Goal: Information Seeking & Learning: Find specific page/section

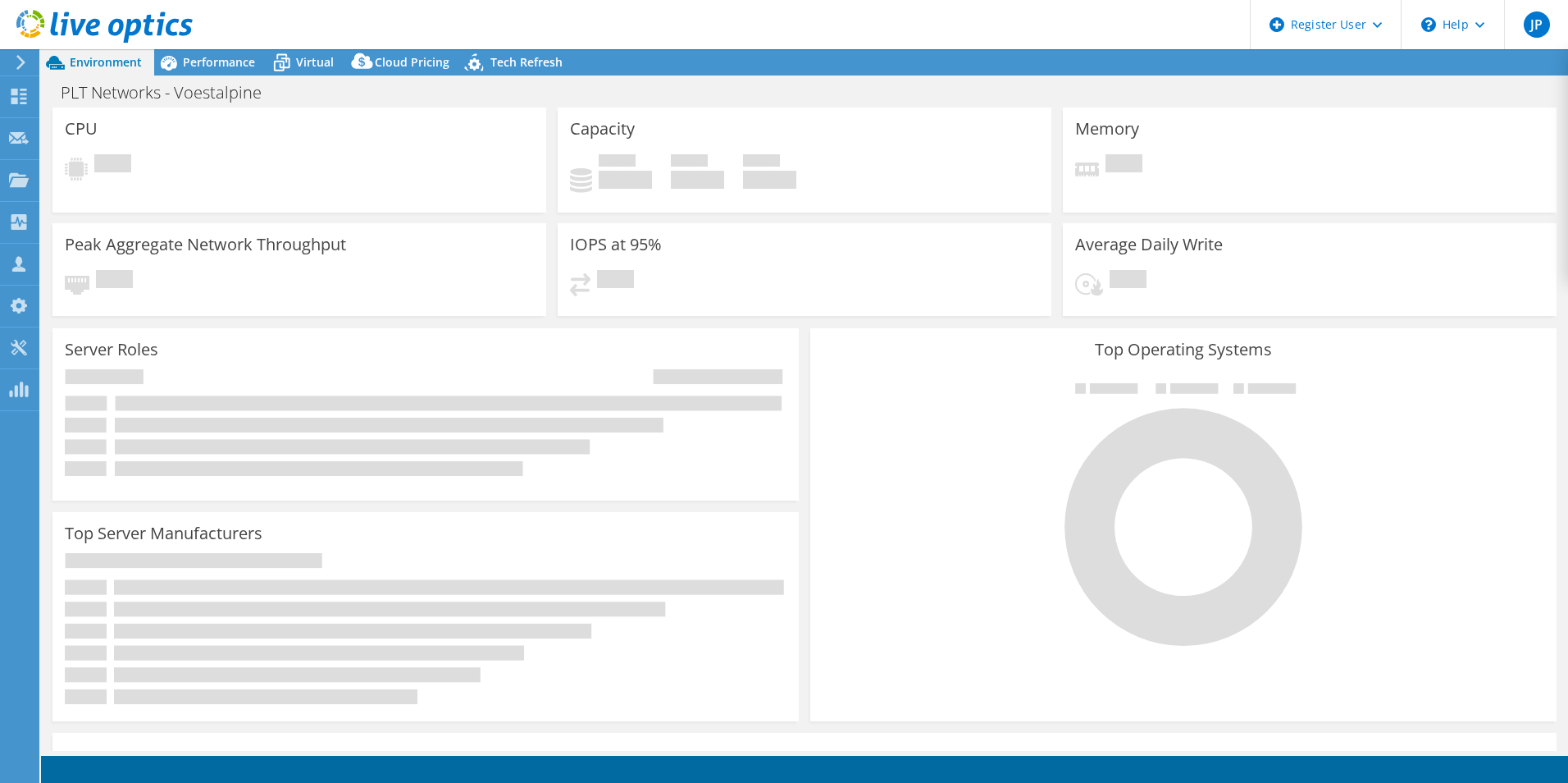
select select "USD"
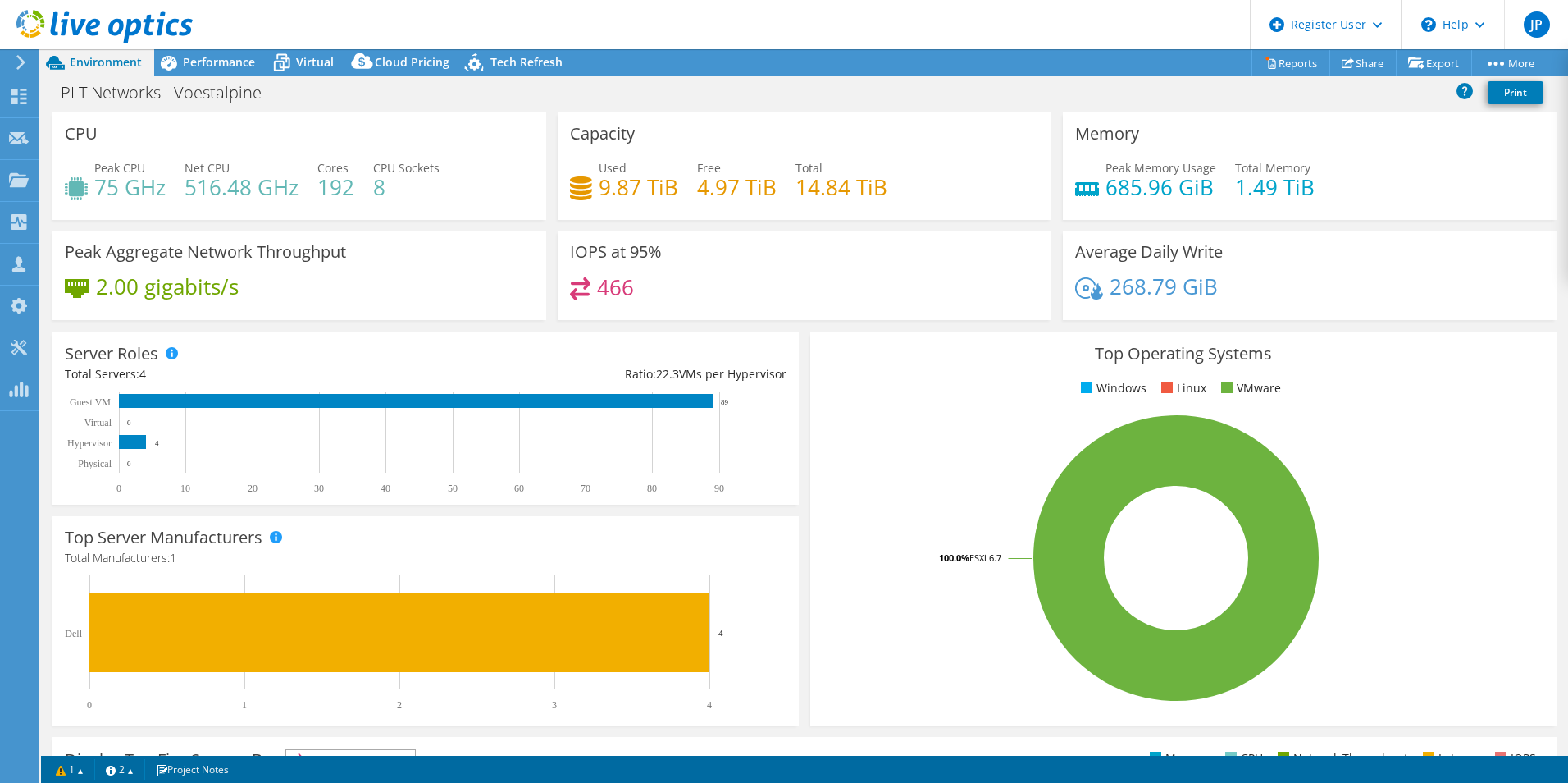
click at [131, 25] on icon at bounding box center [105, 27] width 176 height 33
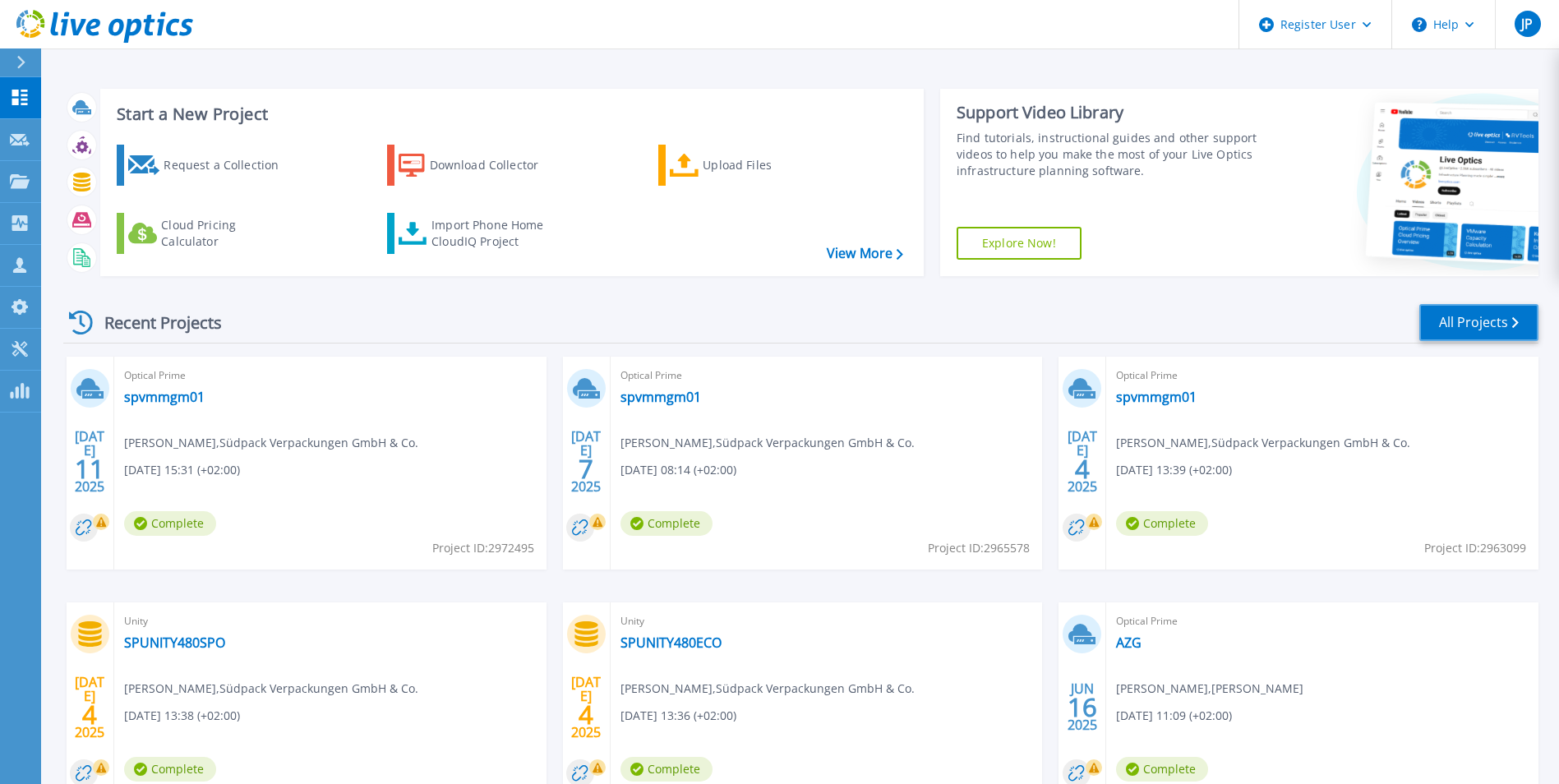
click at [1432, 313] on link "All Projects" at bounding box center [1479, 323] width 119 height 37
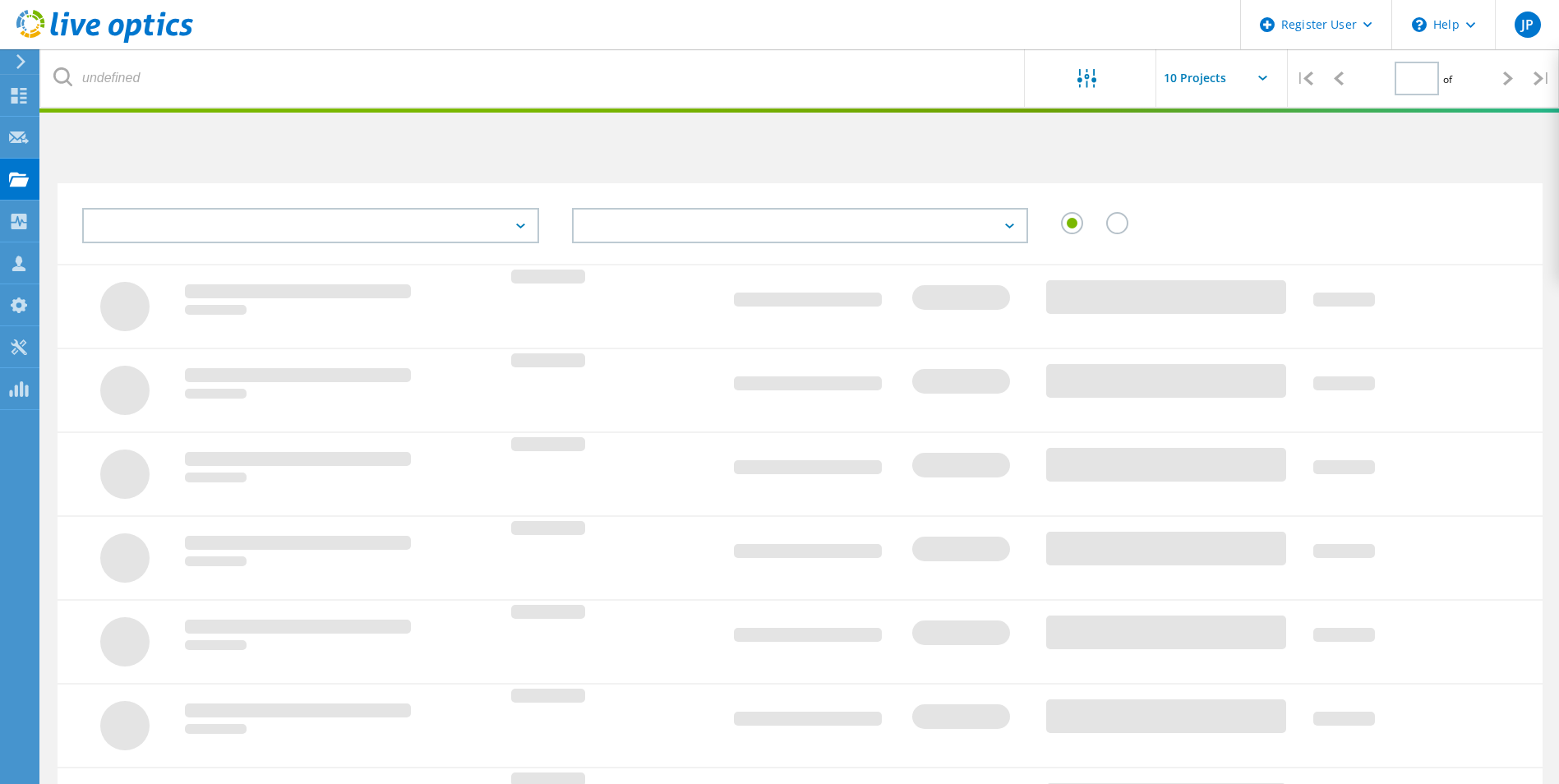
type input "1"
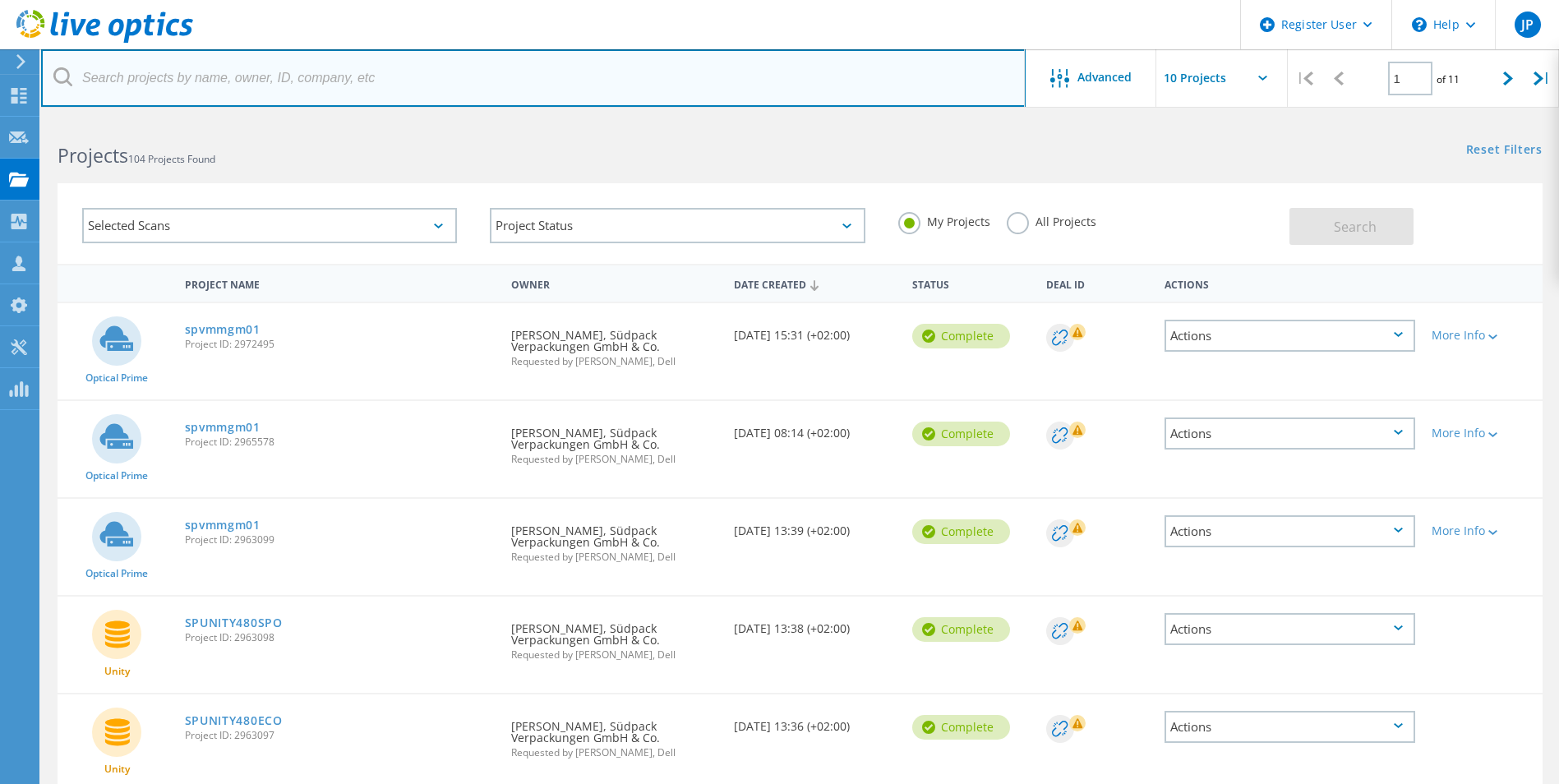
click at [966, 77] on input "text" at bounding box center [533, 78] width 985 height 58
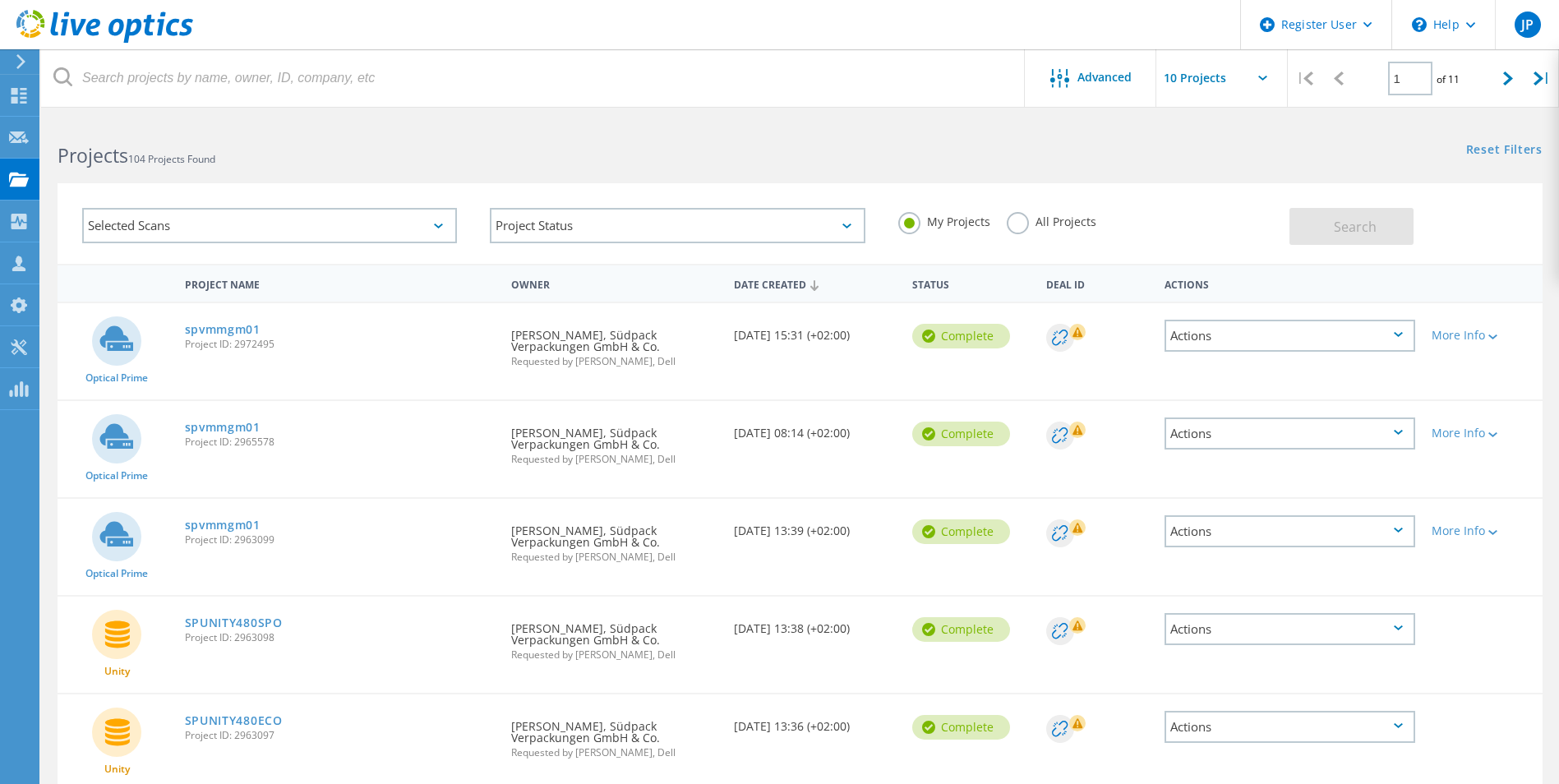
click at [1016, 228] on label "All Projects" at bounding box center [1051, 219] width 89 height 16
click at [0, 0] on input "All Projects" at bounding box center [0, 0] width 0 height 0
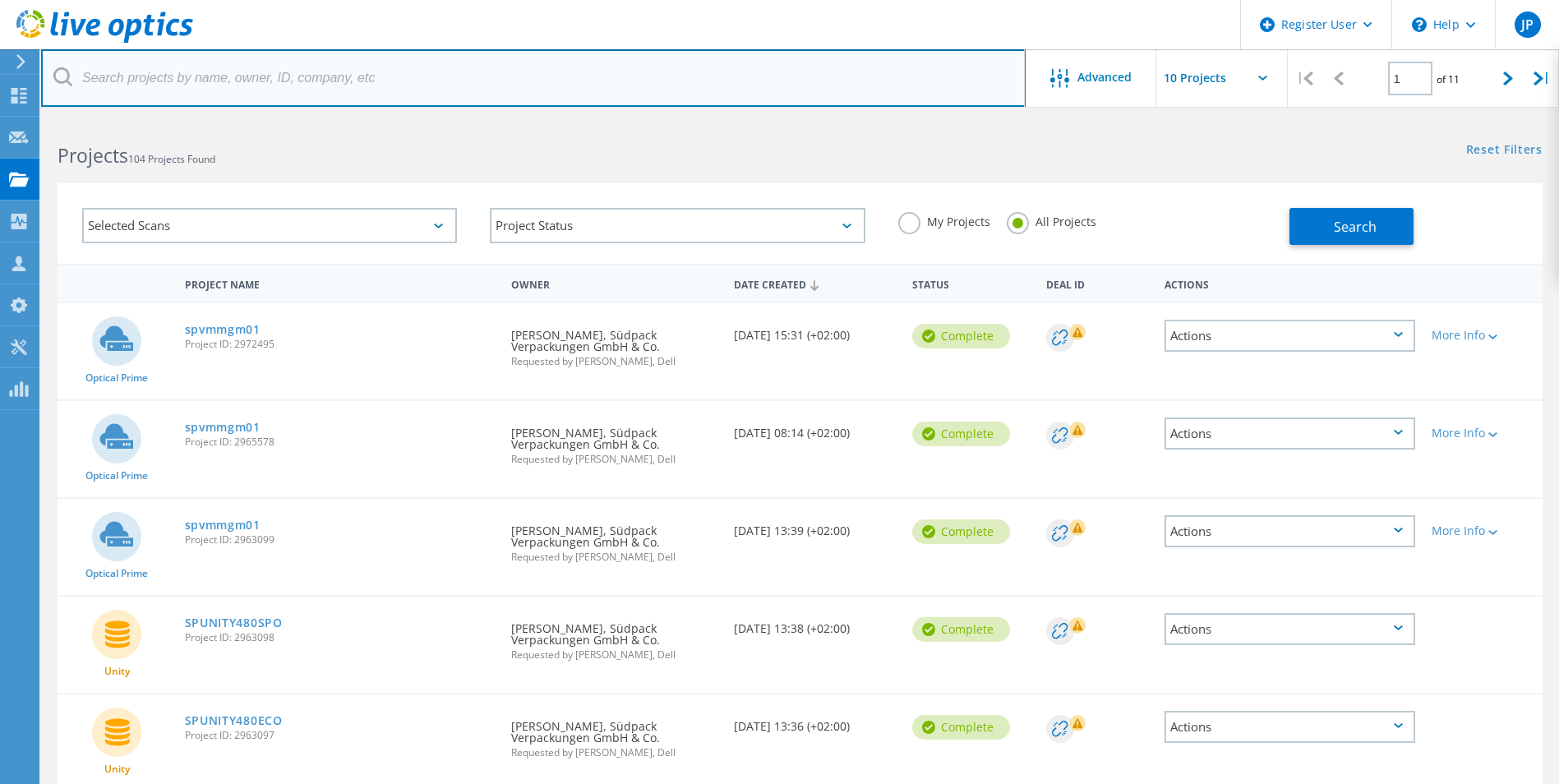
click at [857, 81] on input "text" at bounding box center [533, 78] width 985 height 58
type input "[PERSON_NAME]"
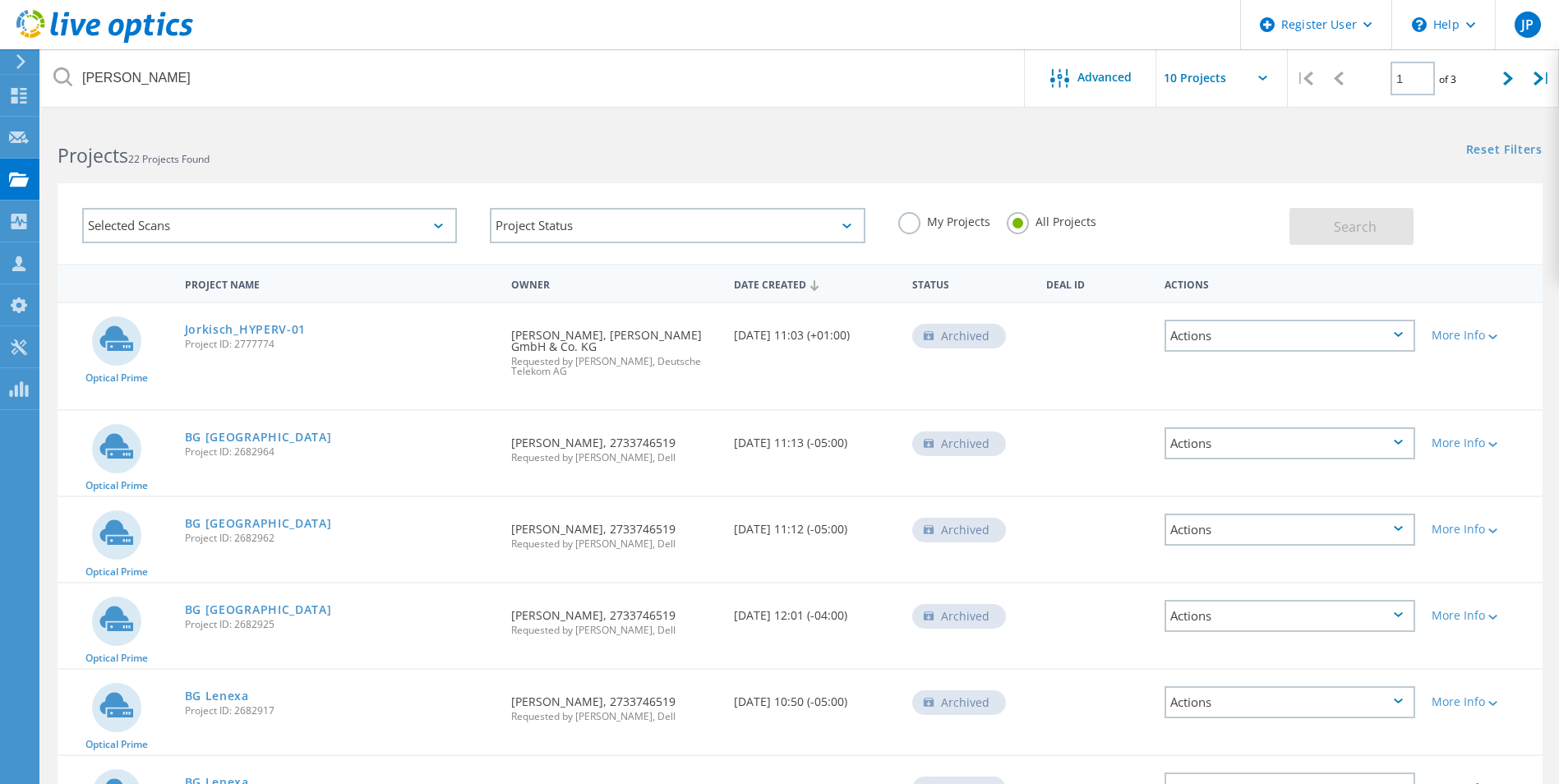
click at [149, 32] on use at bounding box center [105, 26] width 177 height 33
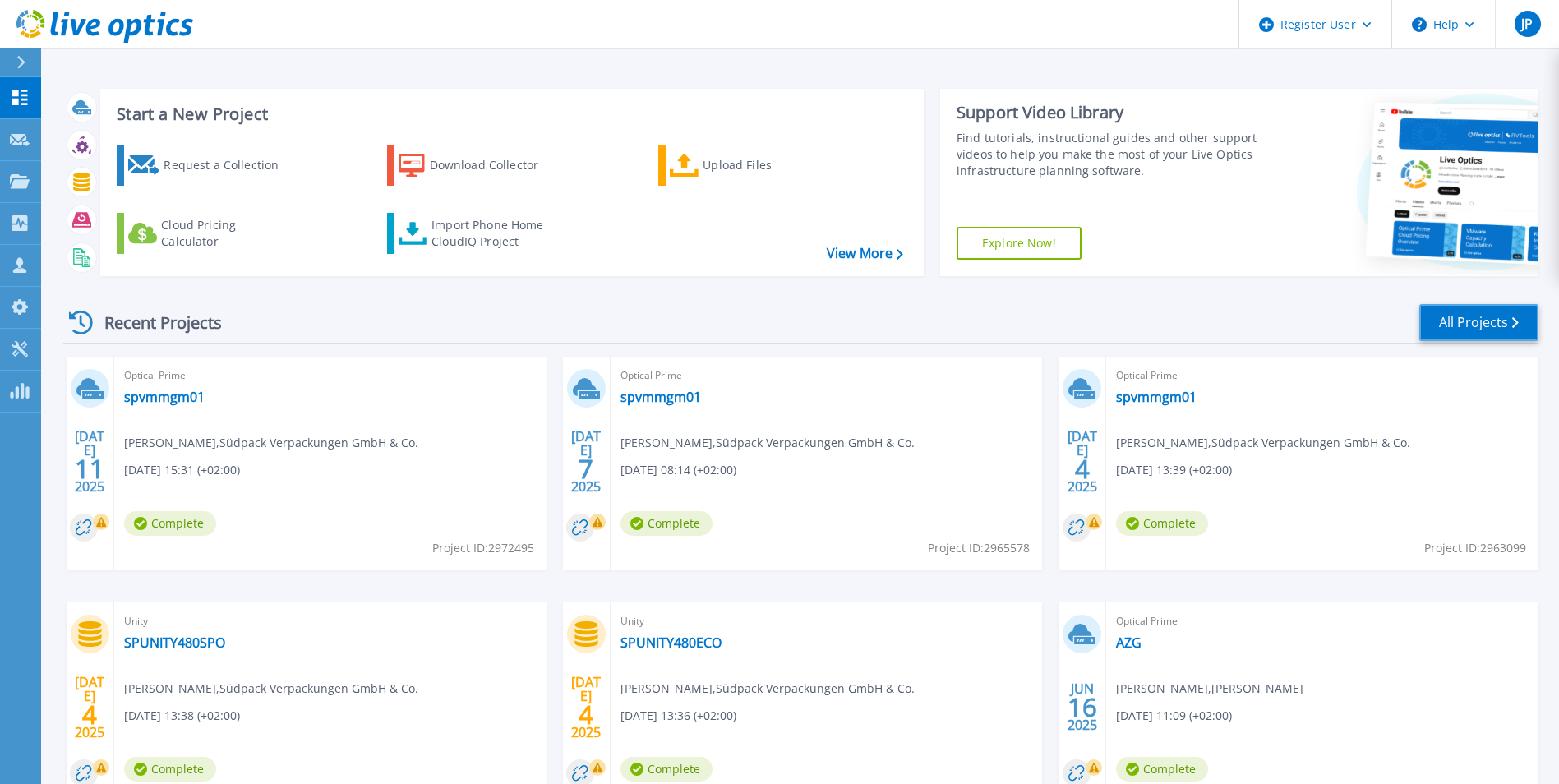
click at [1438, 308] on link "All Projects" at bounding box center [1479, 323] width 119 height 37
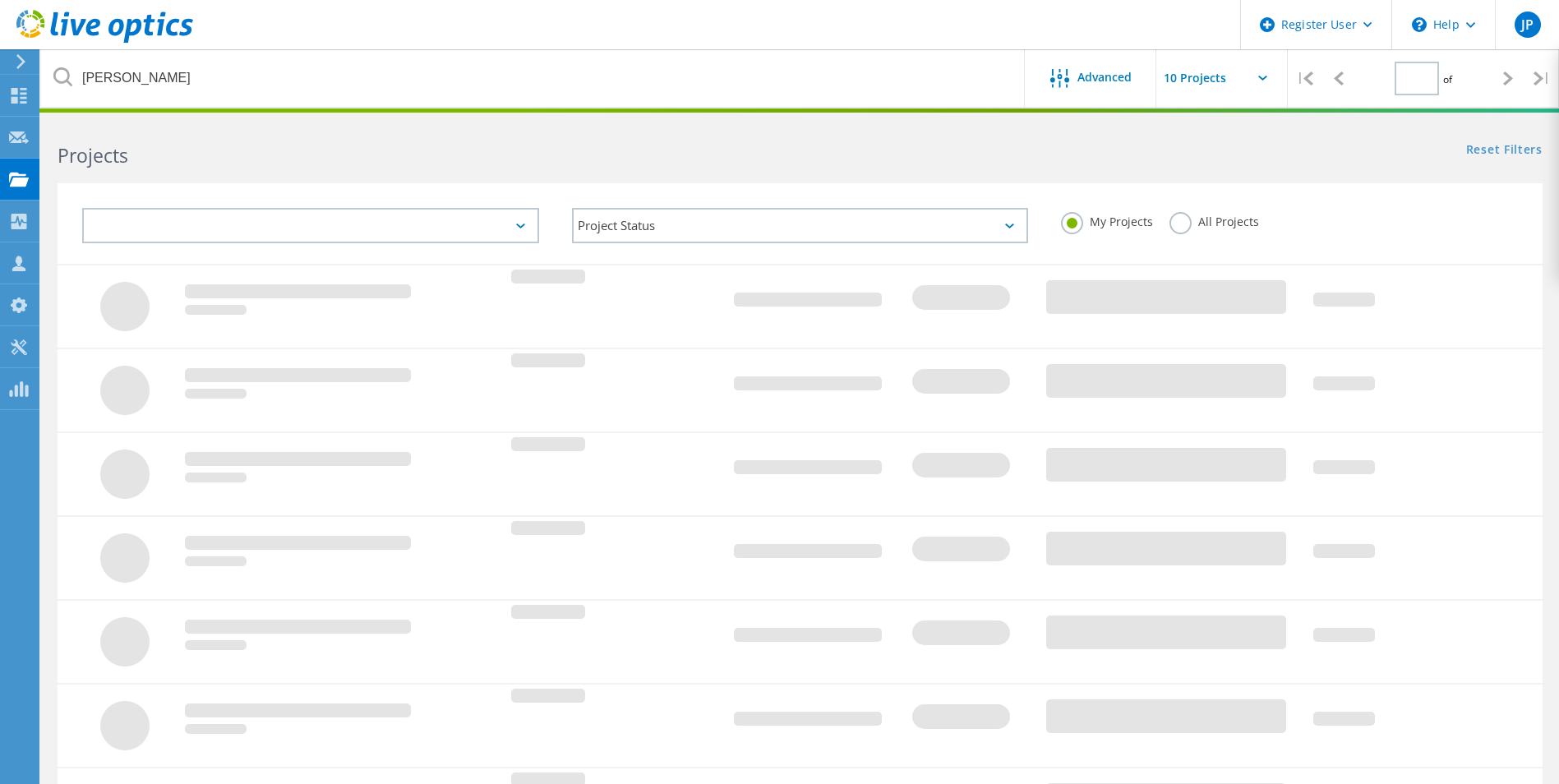
type input "1"
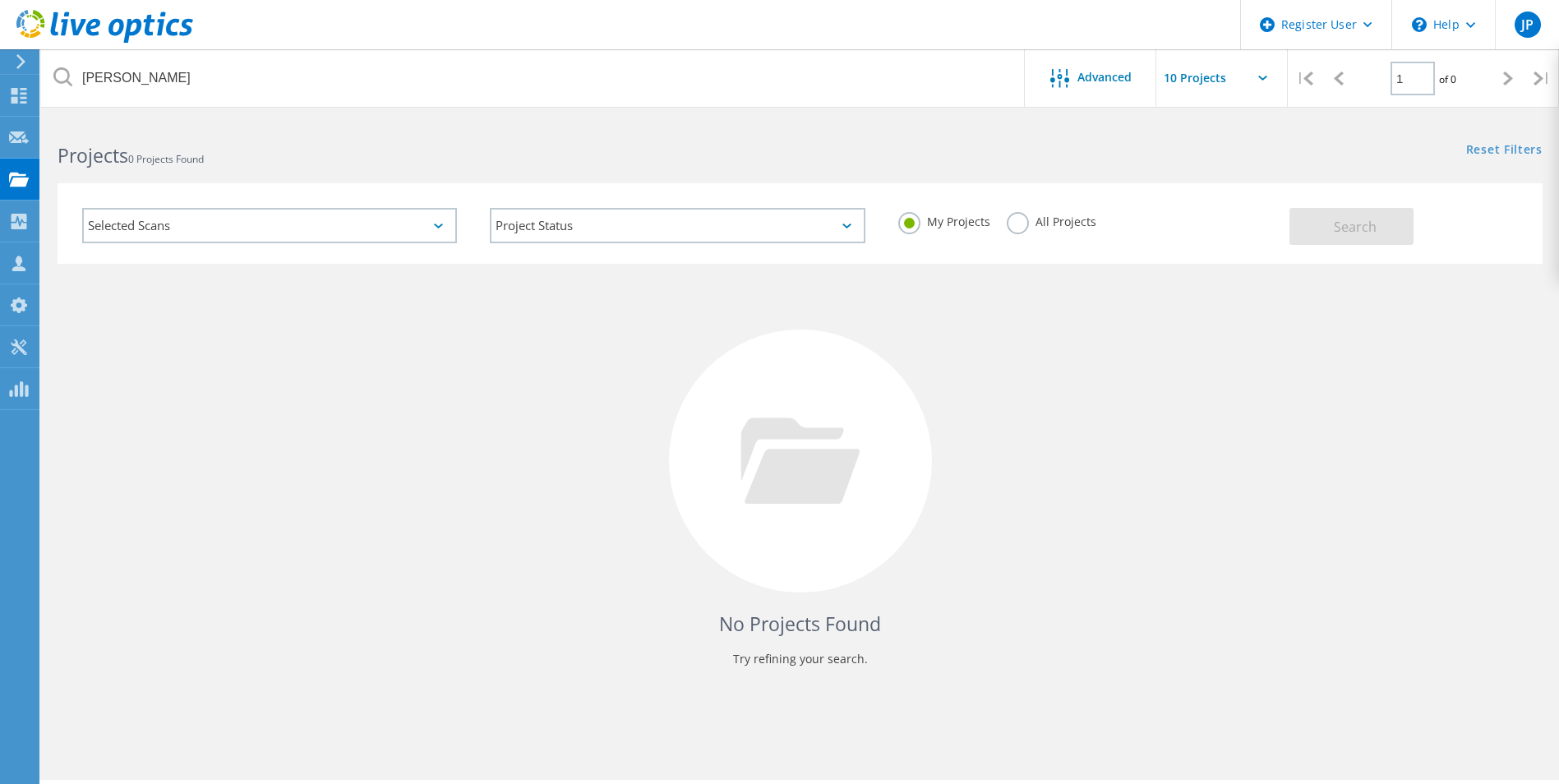
click at [1014, 210] on div "My Projects All Projects" at bounding box center [1086, 221] width 407 height 60
drag, startPoint x: 1007, startPoint y: 224, endPoint x: 1024, endPoint y: 226, distance: 17.1
click at [1010, 224] on label "All Projects" at bounding box center [1051, 219] width 89 height 16
click at [0, 0] on input "All Projects" at bounding box center [0, 0] width 0 height 0
click at [1310, 230] on button "Search" at bounding box center [1351, 227] width 124 height 37
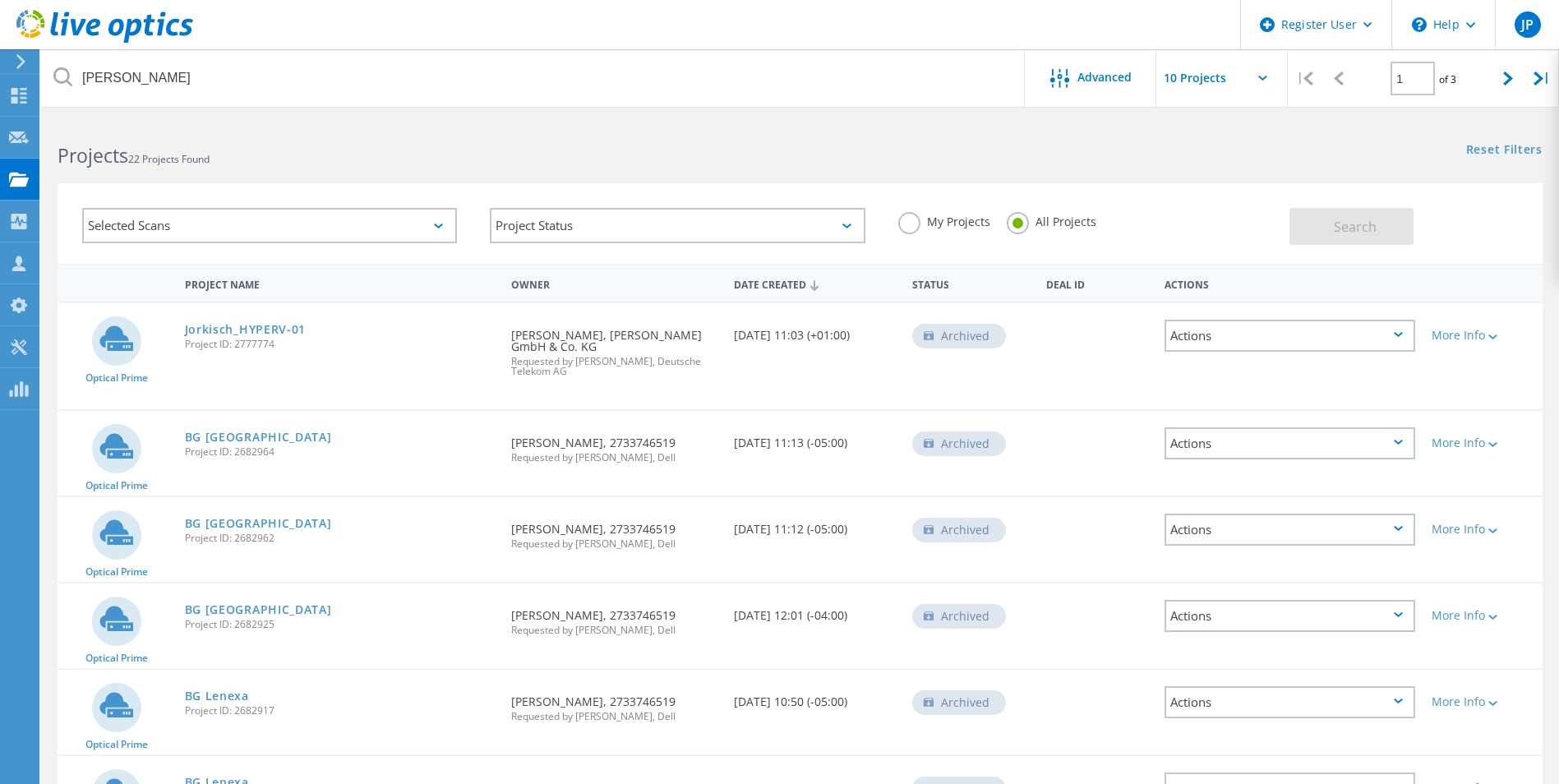
click at [1082, 158] on div "Projects 22 Projects Found Reset Filters Show Filters" at bounding box center [800, 140] width 1518 height 44
click at [432, 222] on div "Selected Scans" at bounding box center [269, 226] width 375 height 35
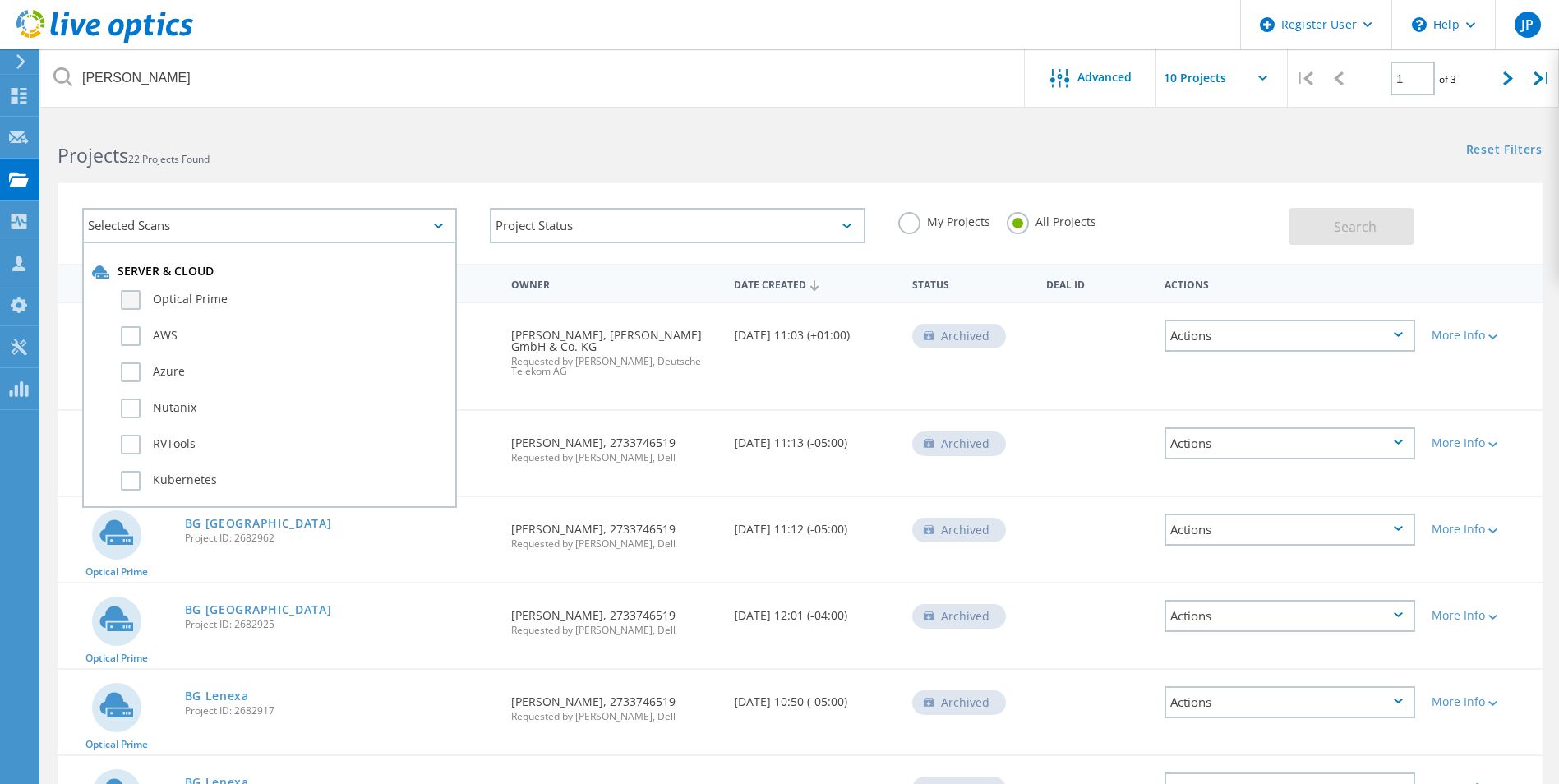
click at [211, 294] on label "Optical Prime" at bounding box center [284, 299] width 326 height 20
click at [0, 0] on input "Optical Prime" at bounding box center [0, 0] width 0 height 0
click at [1351, 222] on span "Search" at bounding box center [1355, 226] width 43 height 18
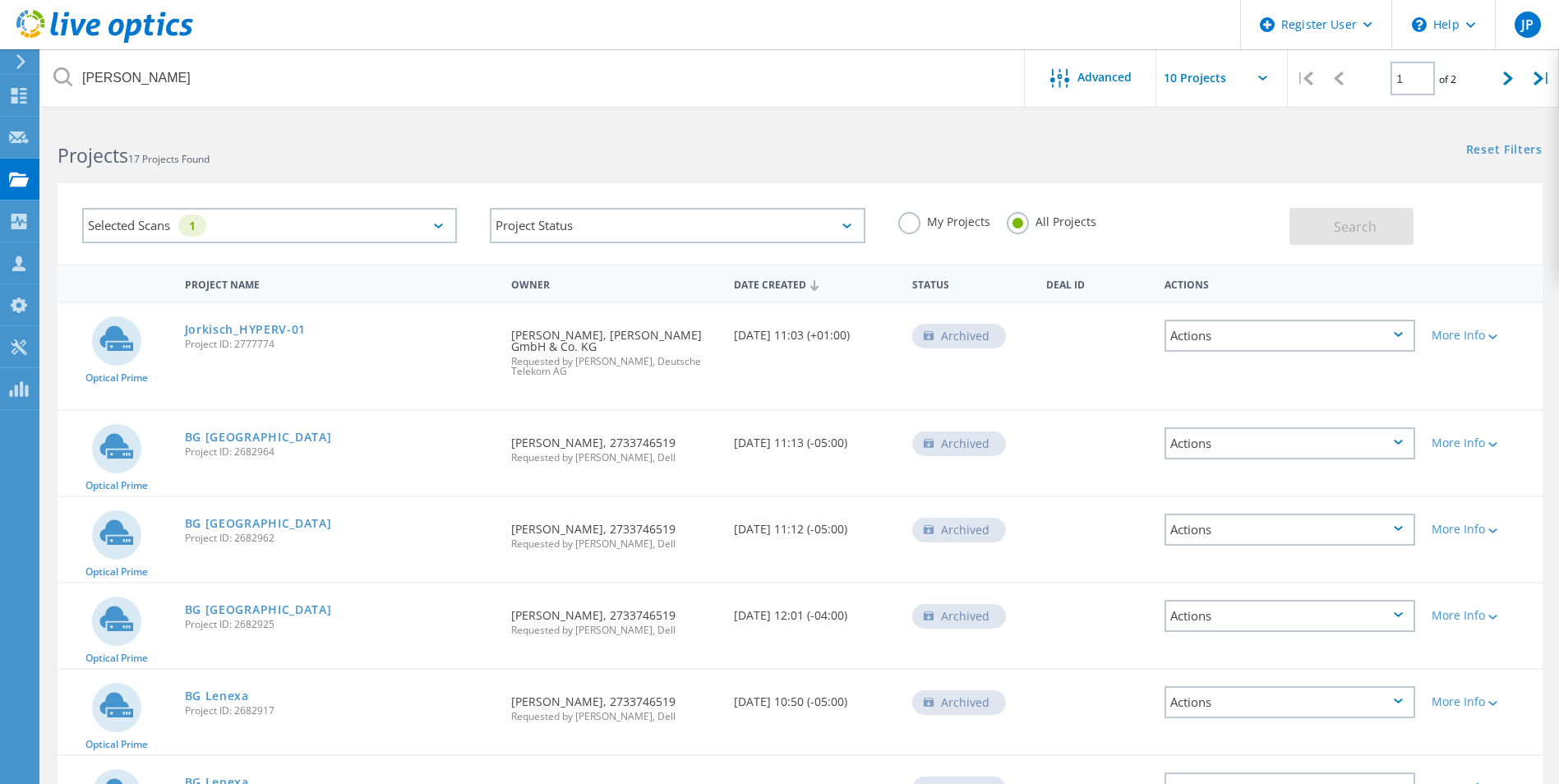
click at [127, 18] on icon at bounding box center [105, 27] width 177 height 33
click at [284, 226] on div "Selected Scans 1" at bounding box center [269, 226] width 375 height 35
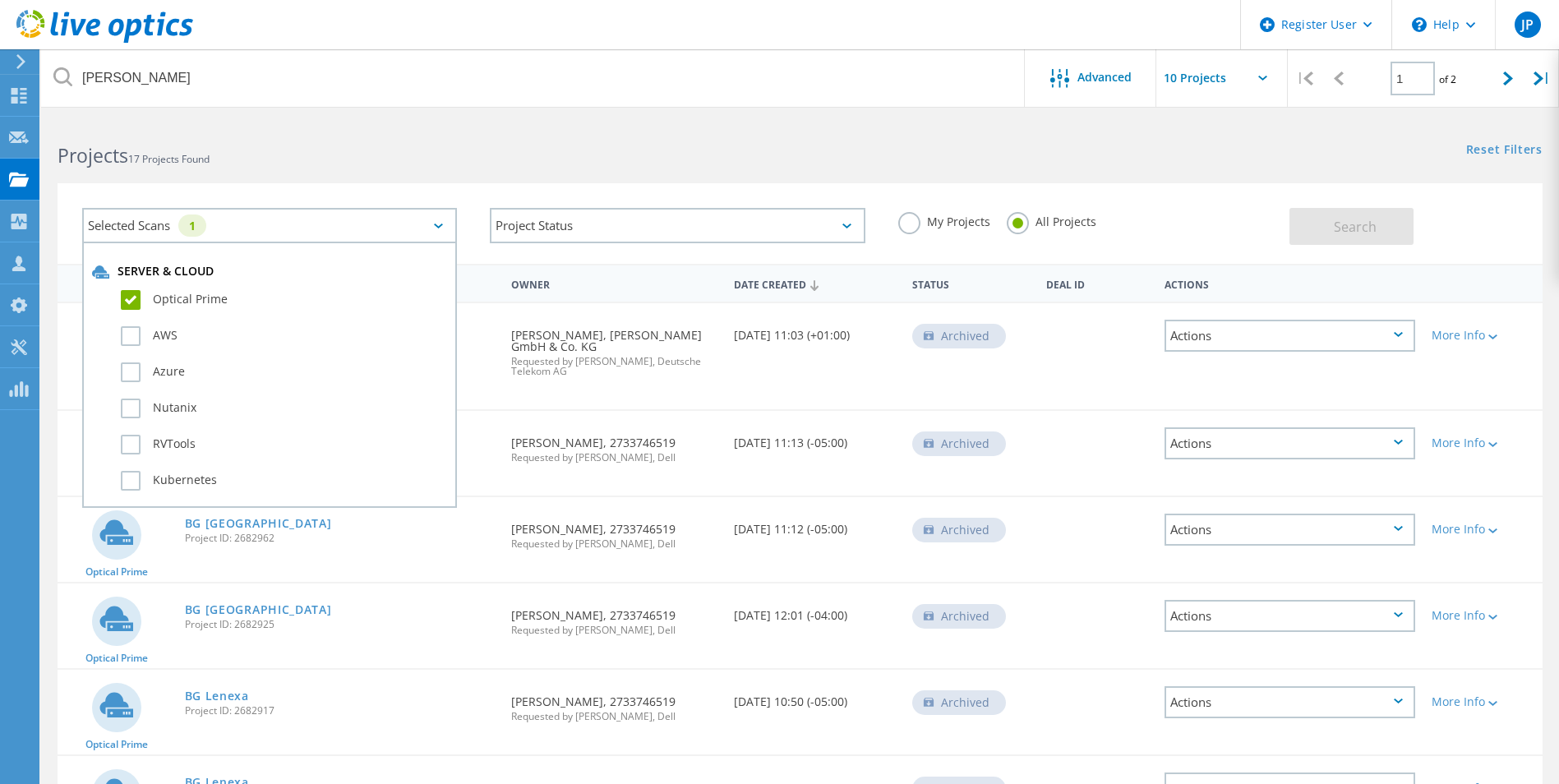
click at [135, 293] on label "Optical Prime" at bounding box center [284, 299] width 326 height 20
click at [0, 0] on input "Optical Prime" at bounding box center [0, 0] width 0 height 0
click at [1339, 223] on span "Search" at bounding box center [1355, 226] width 43 height 18
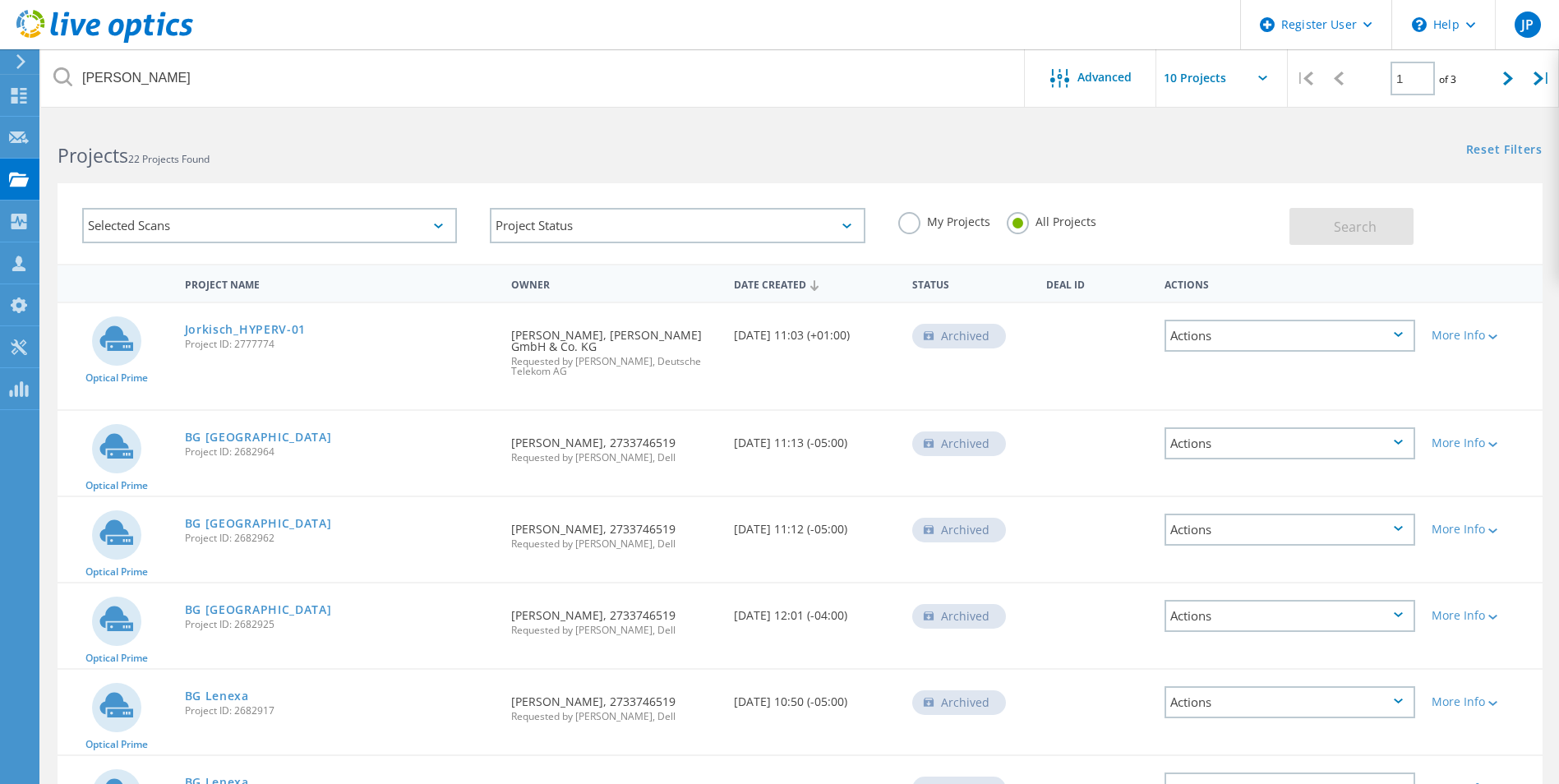
click at [1206, 205] on div "My Projects All Projects" at bounding box center [1086, 221] width 407 height 60
click at [127, 28] on use at bounding box center [105, 26] width 177 height 33
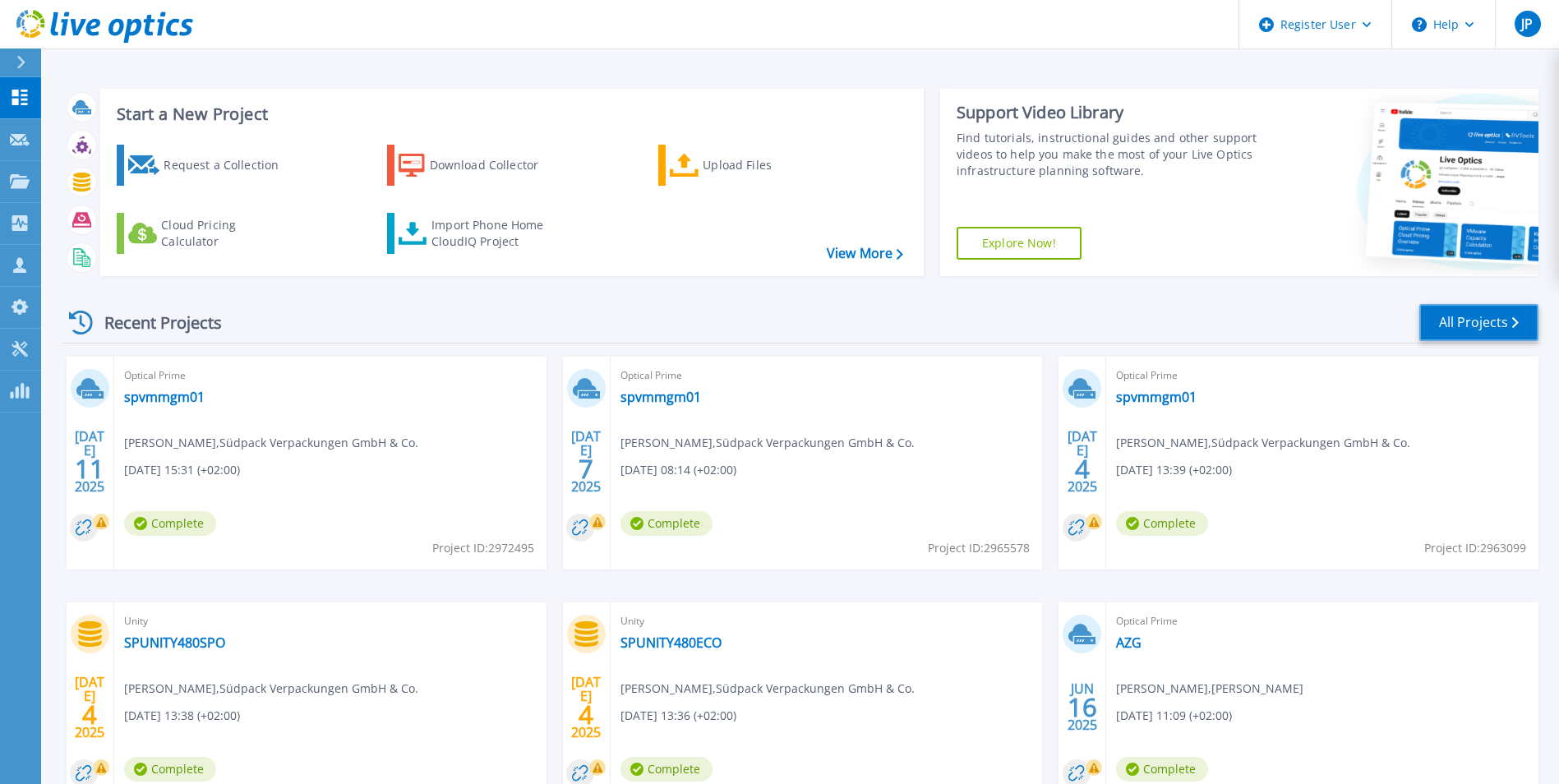
click at [1464, 314] on link "All Projects" at bounding box center [1479, 323] width 119 height 37
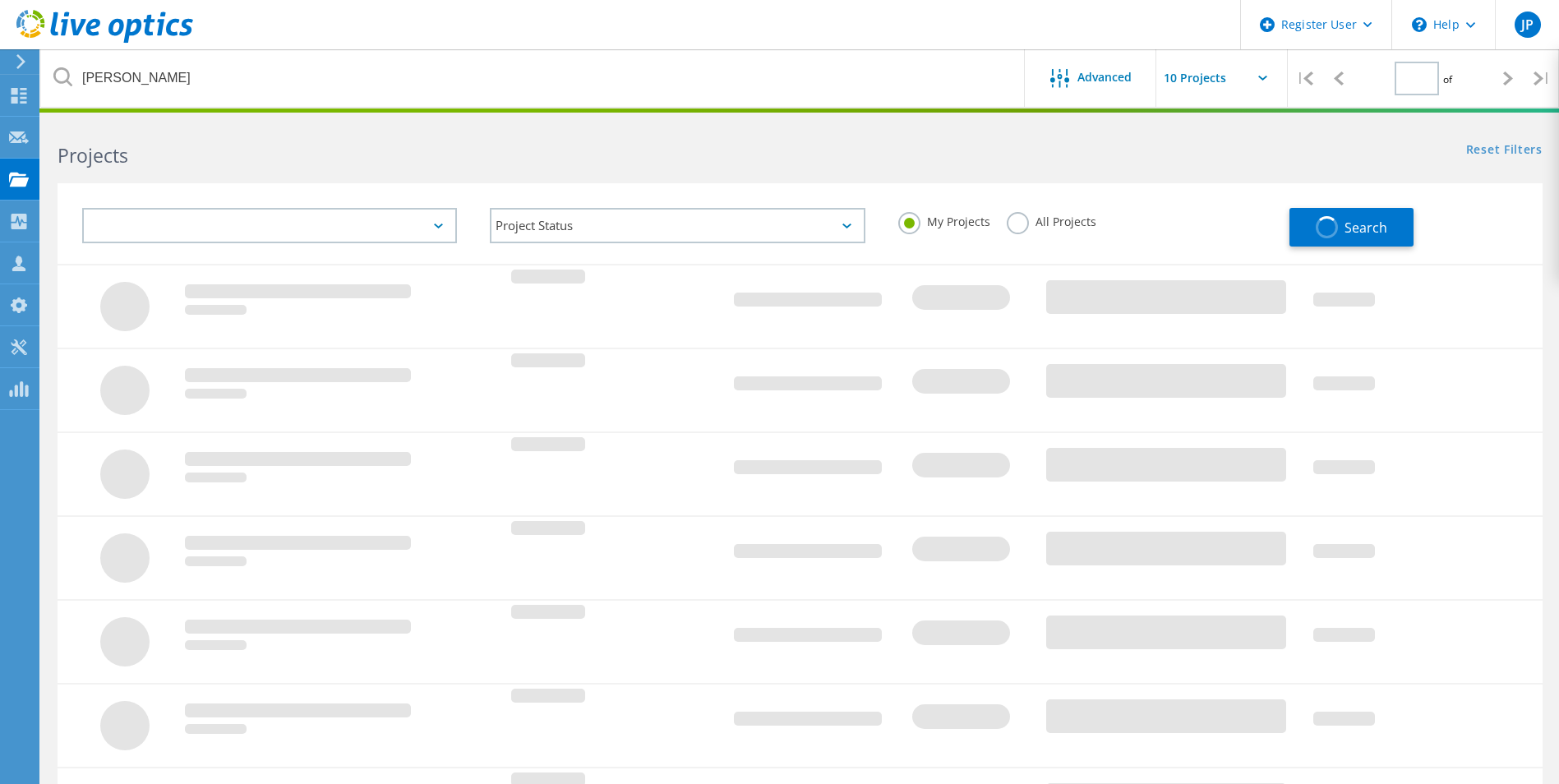
type input "1"
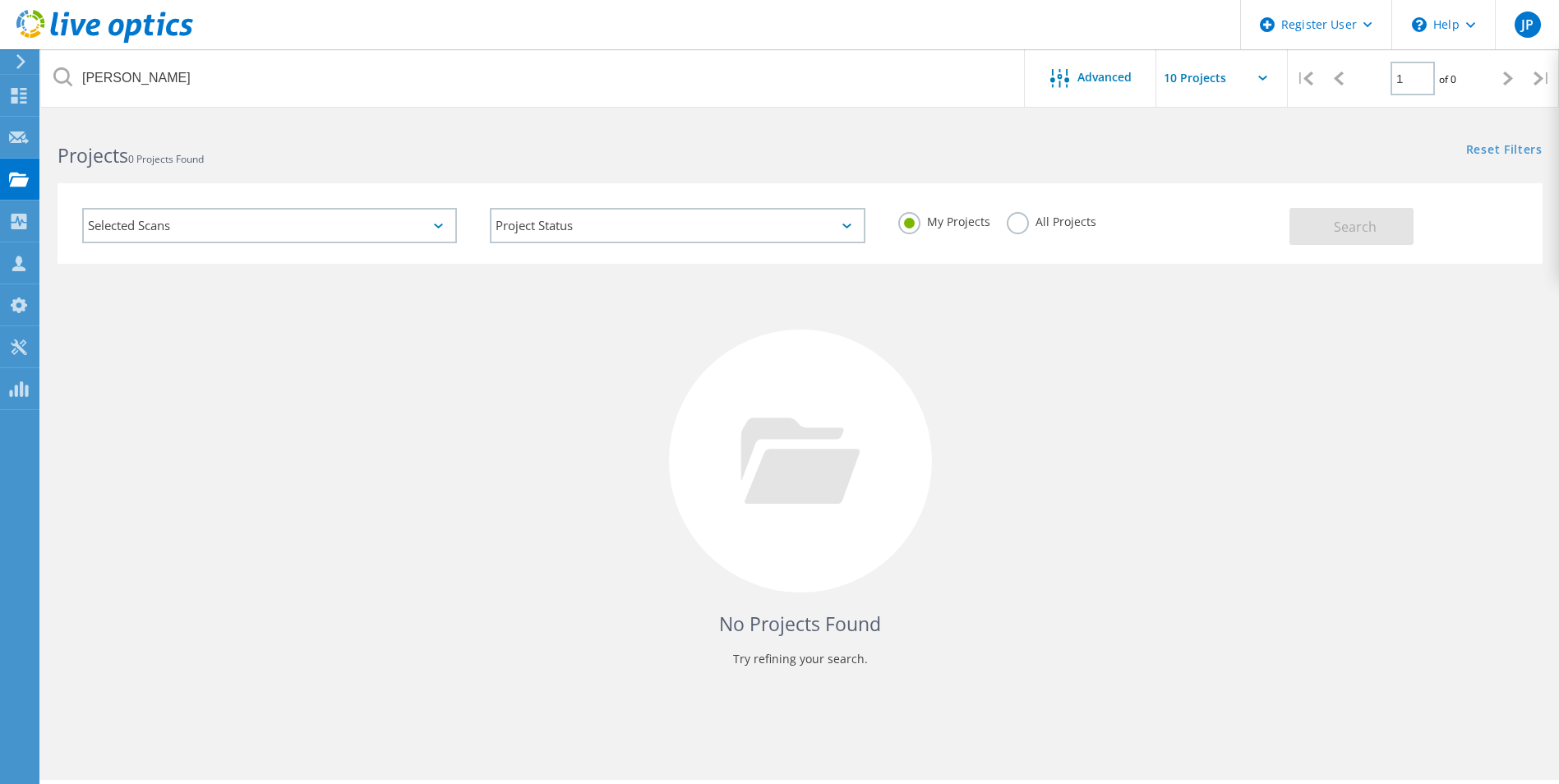
click at [1027, 219] on label "All Projects" at bounding box center [1051, 219] width 89 height 16
click at [0, 0] on input "All Projects" at bounding box center [0, 0] width 0 height 0
click at [1369, 219] on span "Search" at bounding box center [1355, 226] width 43 height 18
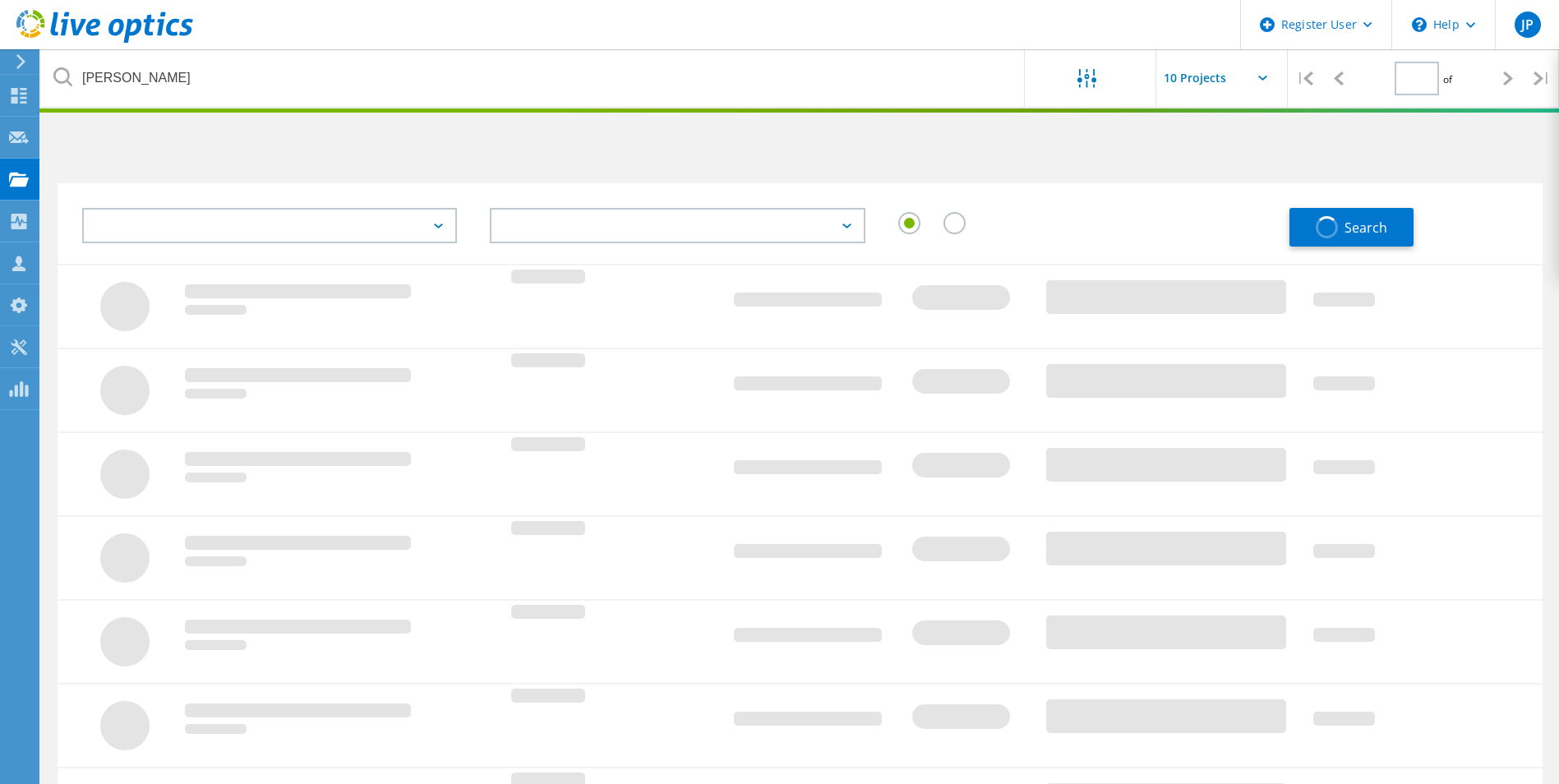
type input "1"
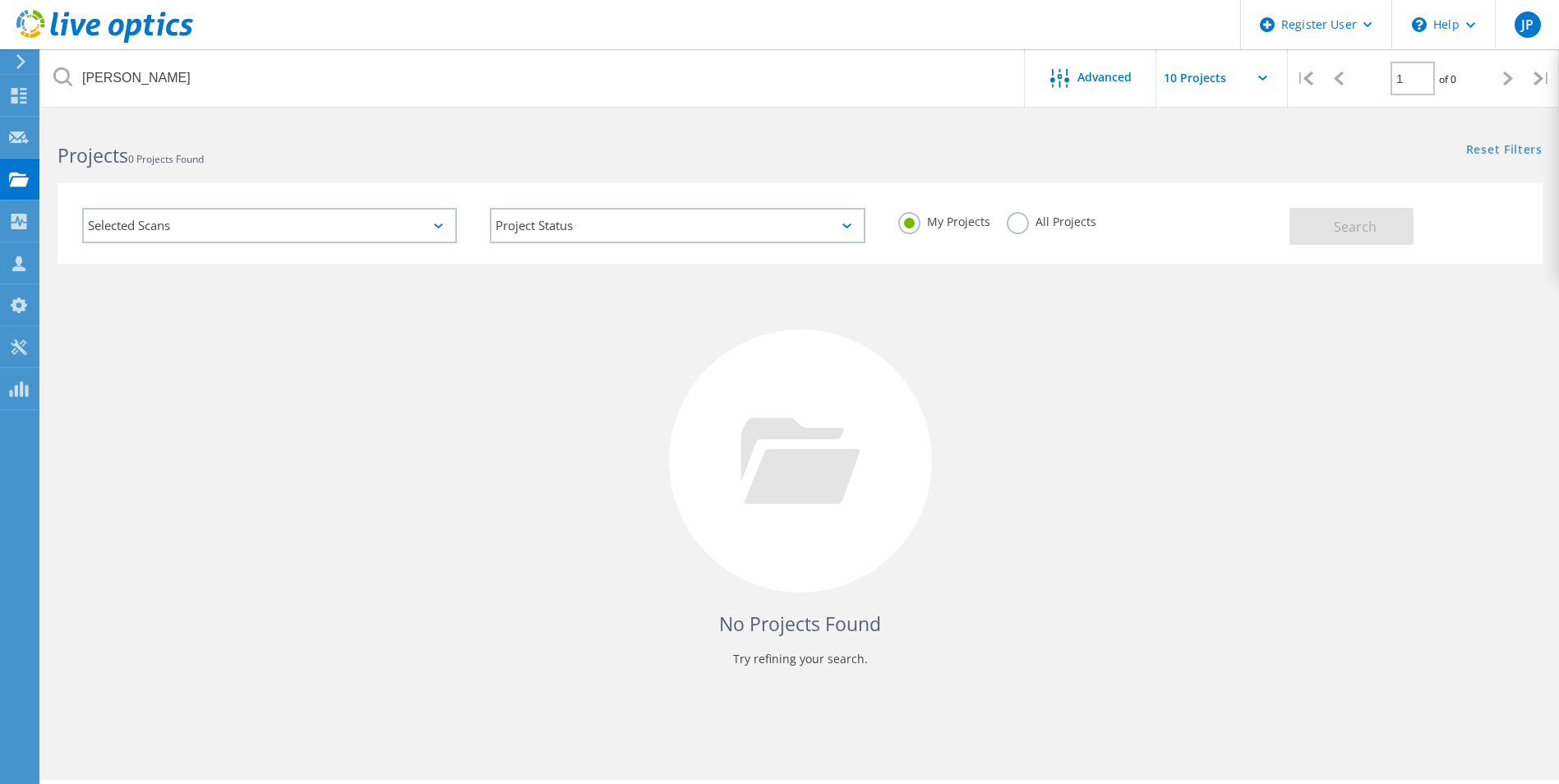
click at [121, 33] on icon at bounding box center [105, 27] width 177 height 33
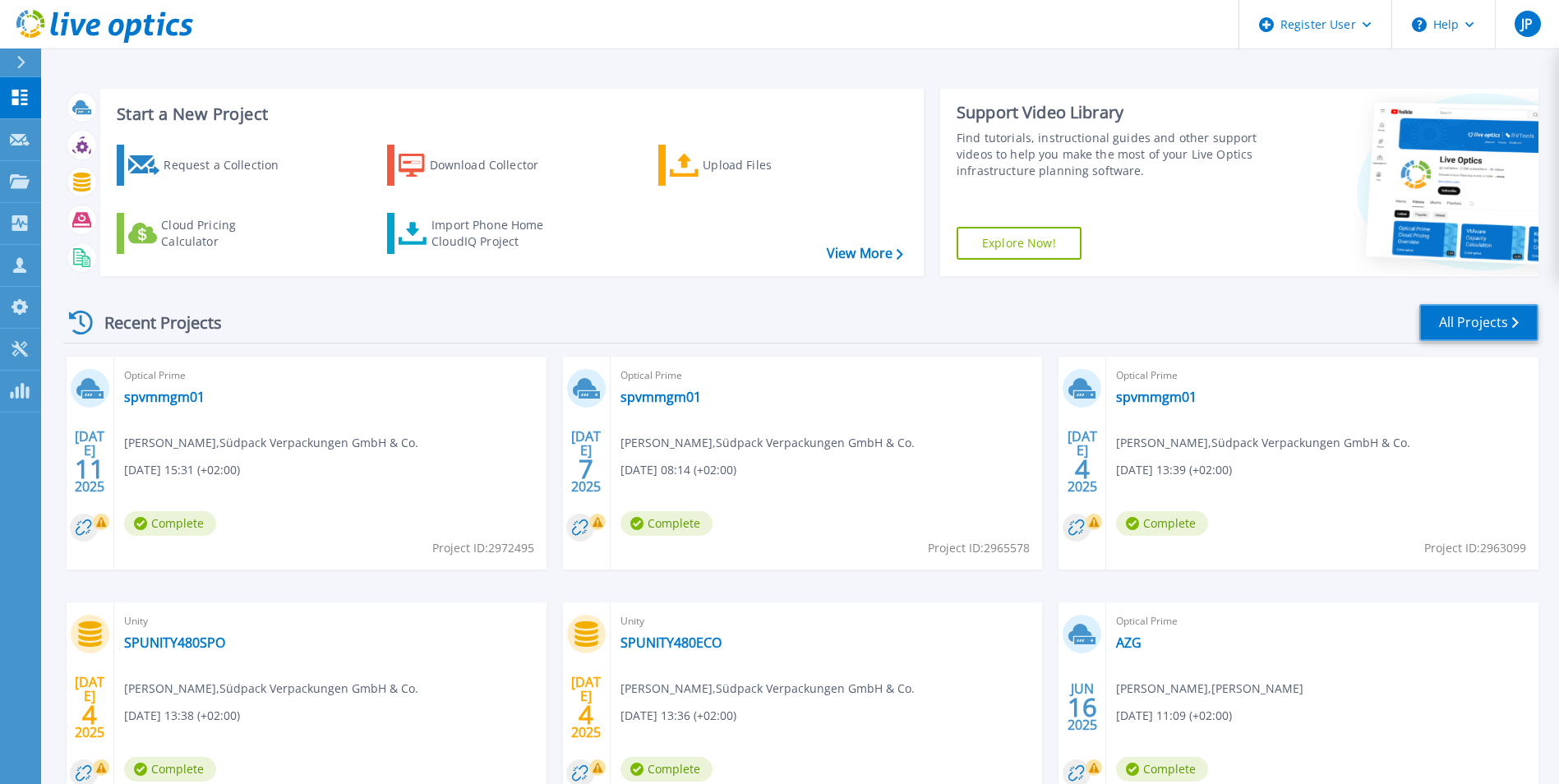
click at [1485, 315] on link "All Projects" at bounding box center [1479, 323] width 119 height 37
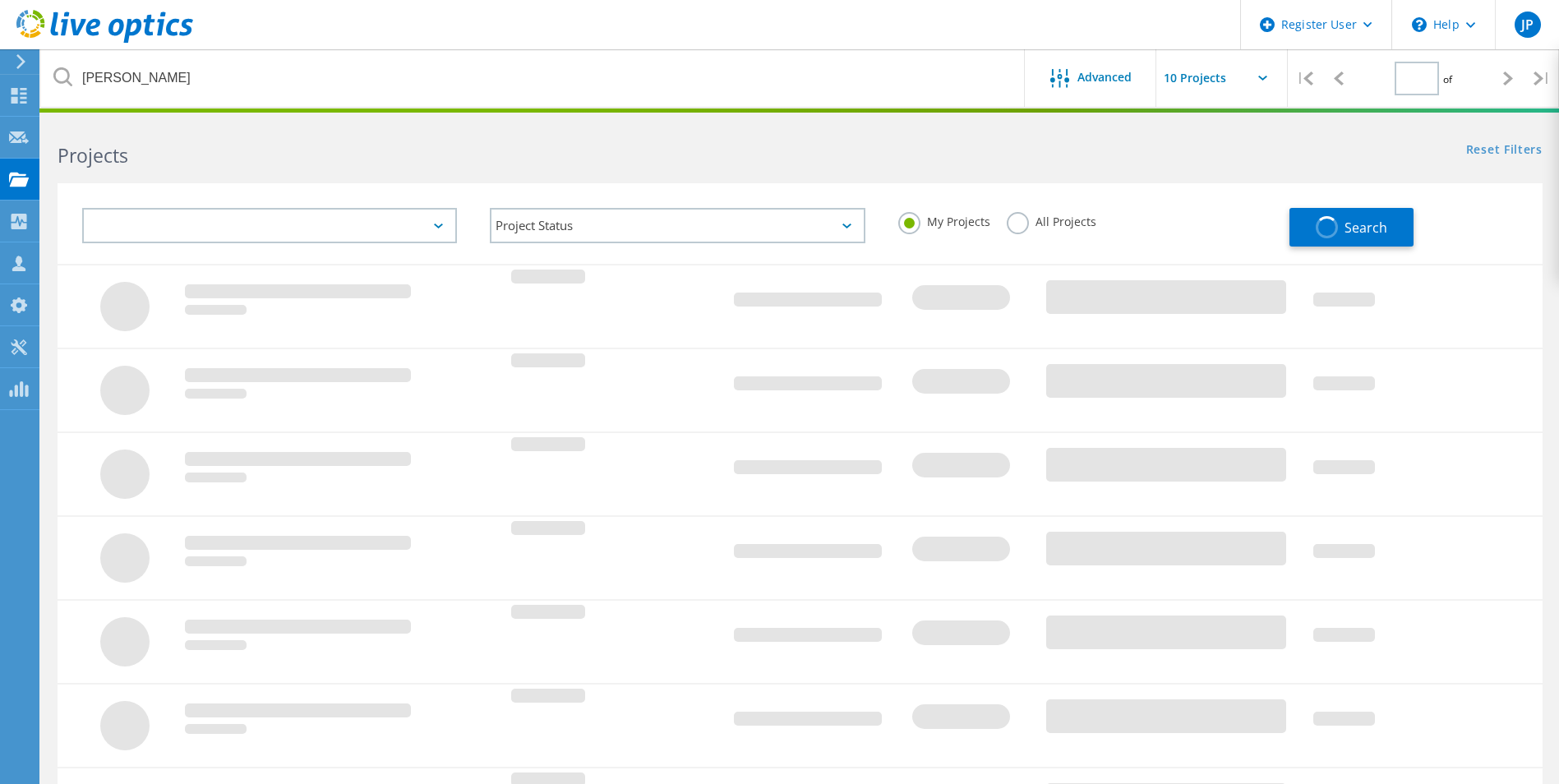
type input "1"
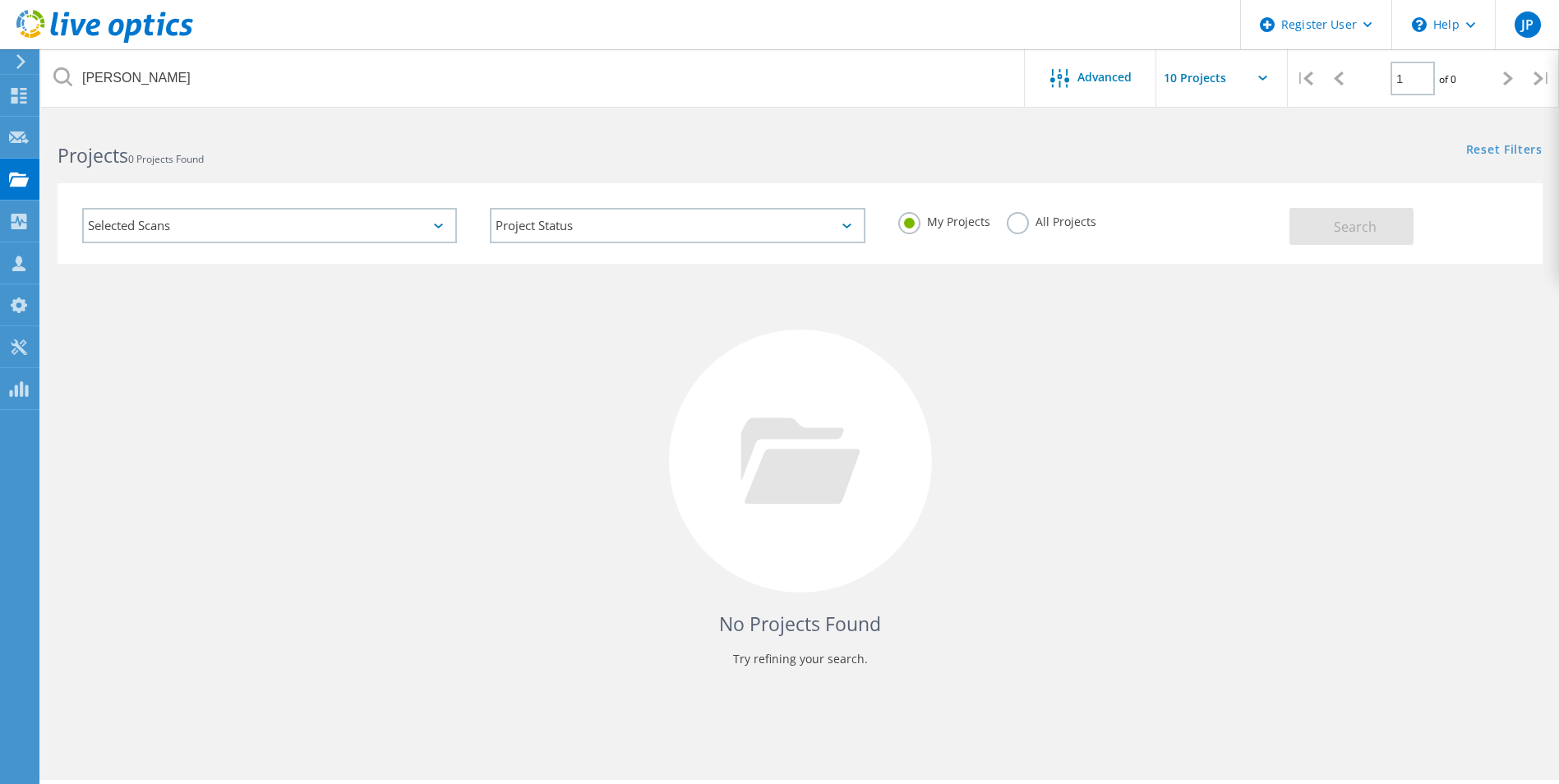
click at [1021, 222] on label "All Projects" at bounding box center [1051, 219] width 89 height 16
click at [0, 0] on input "All Projects" at bounding box center [0, 0] width 0 height 0
click at [1406, 223] on button "Search" at bounding box center [1351, 227] width 124 height 37
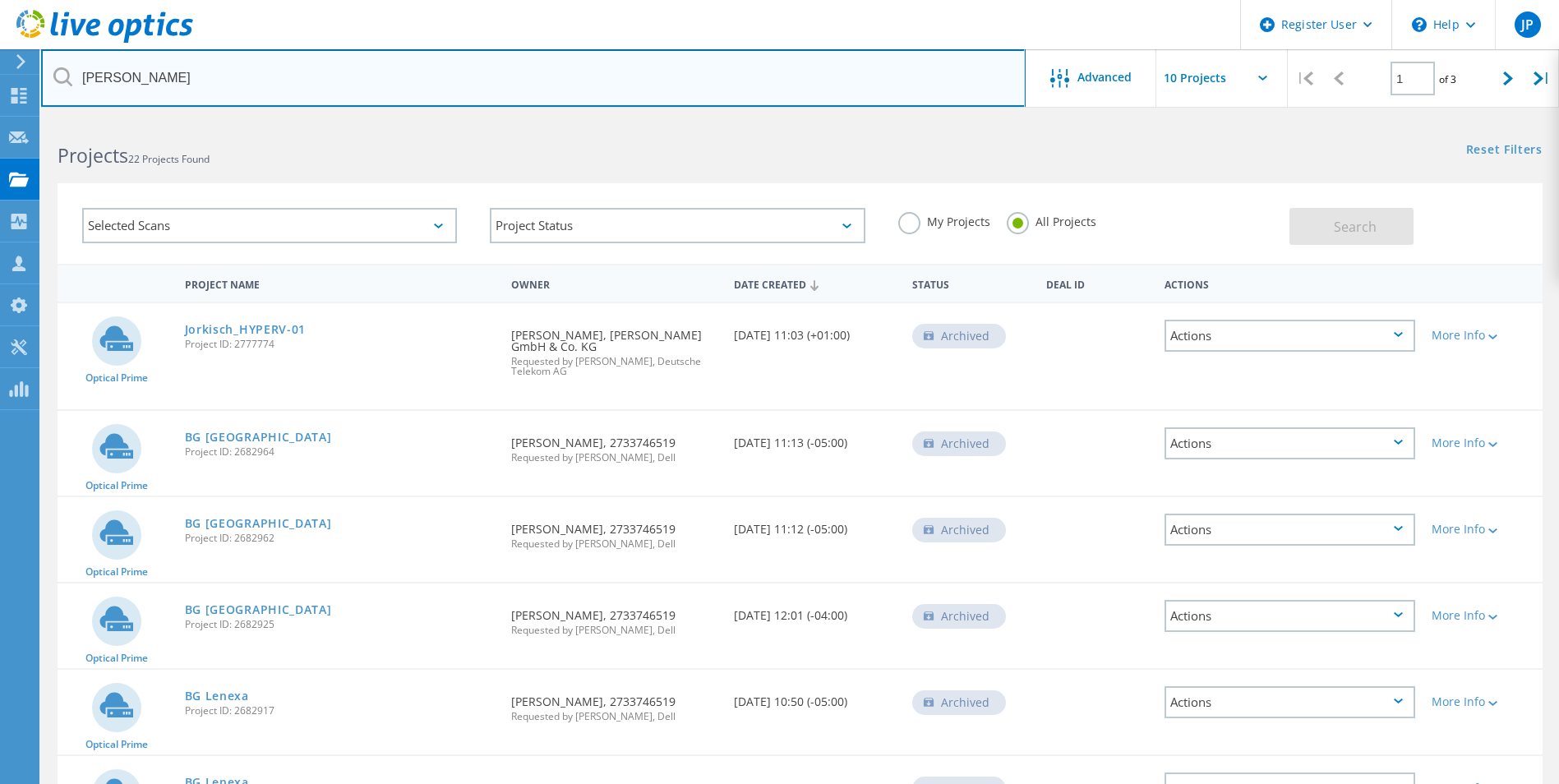
click at [231, 81] on input "[PERSON_NAME]" at bounding box center [533, 78] width 985 height 58
paste input "[PERSON_NAME][EMAIL_ADDRESS][DOMAIN_NAME]"
type input "[PERSON_NAME][EMAIL_ADDRESS][DOMAIN_NAME]"
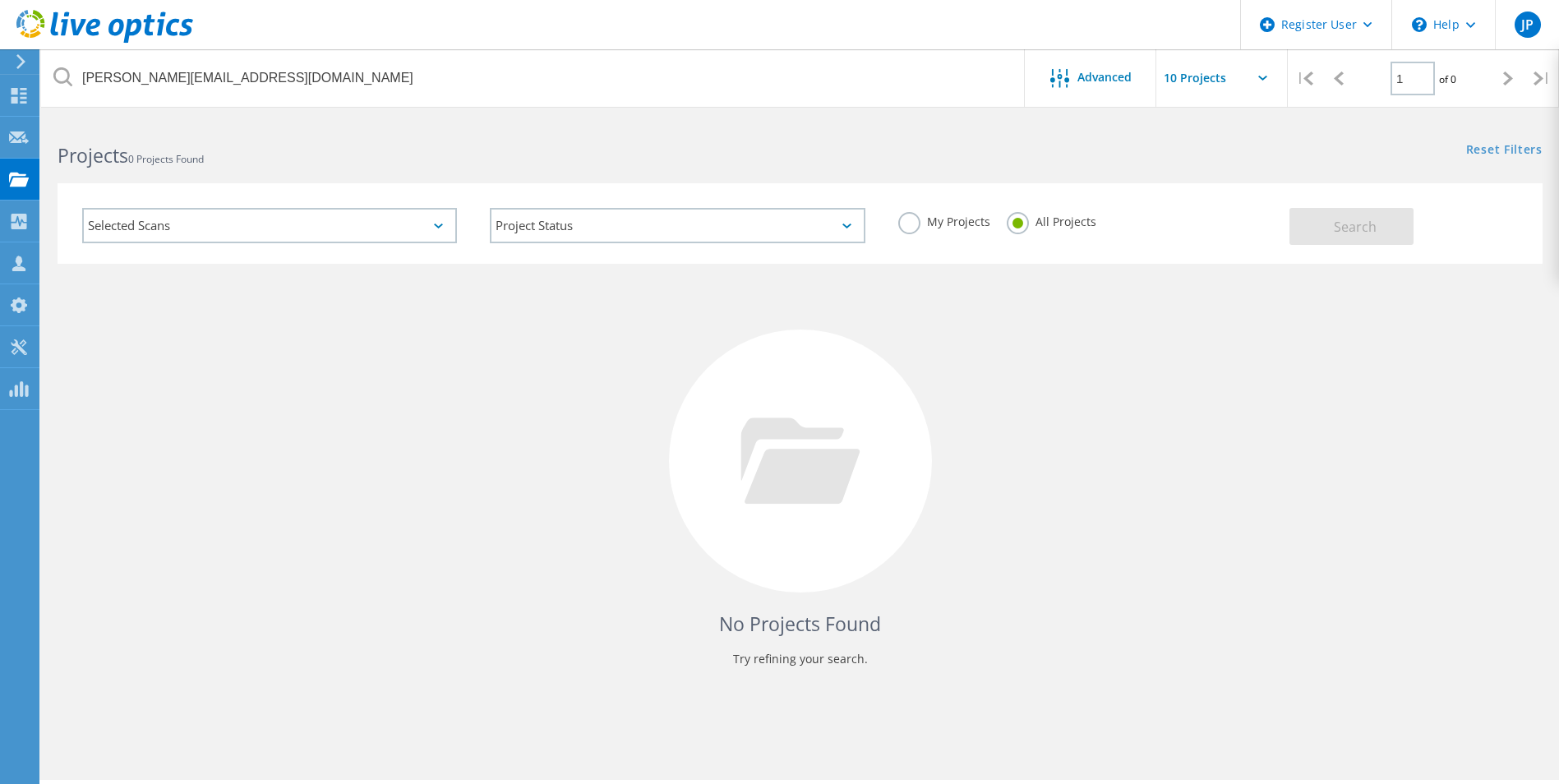
click at [227, 563] on div "No Projects Found Try refining your search." at bounding box center [800, 476] width 1486 height 425
